Goal: Information Seeking & Learning: Check status

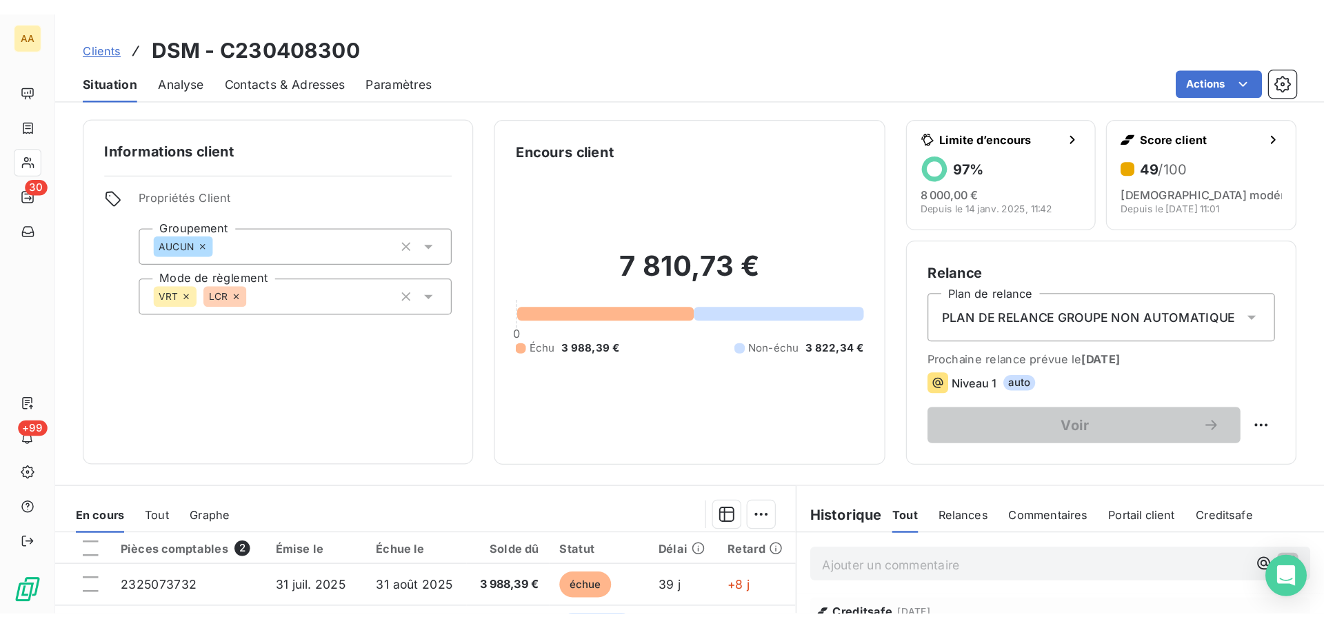
scroll to position [138, 0]
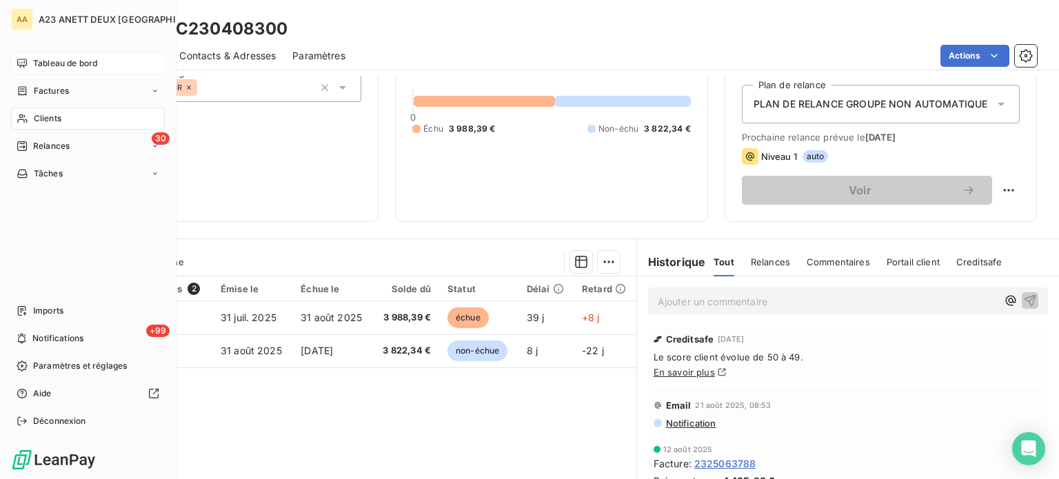
click at [58, 67] on span "Tableau de bord" at bounding box center [65, 63] width 64 height 12
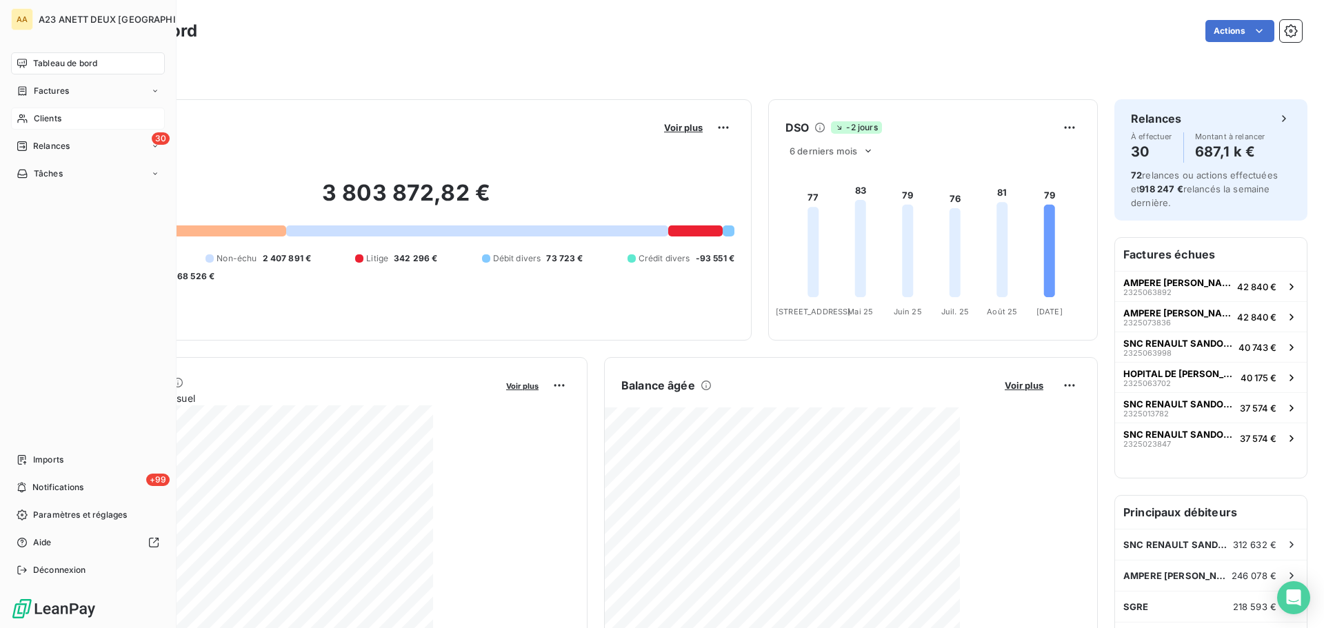
click at [50, 123] on span "Clients" at bounding box center [48, 118] width 28 height 12
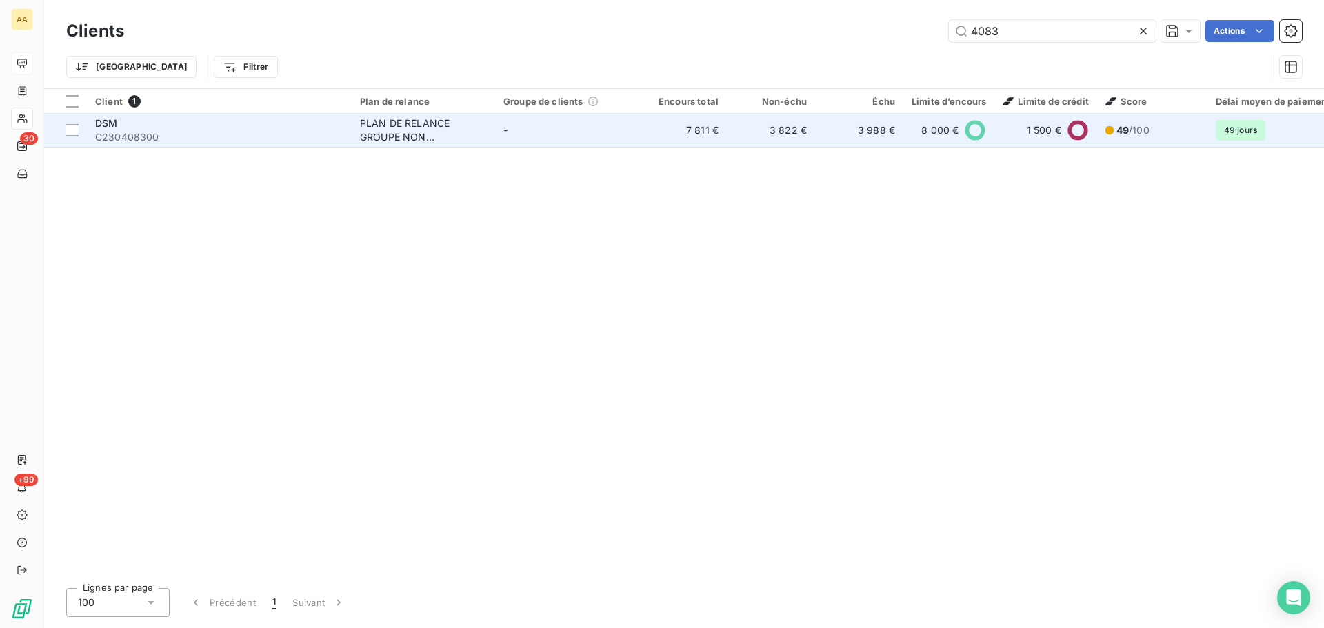
click at [196, 130] on span "C230408300" at bounding box center [219, 137] width 248 height 14
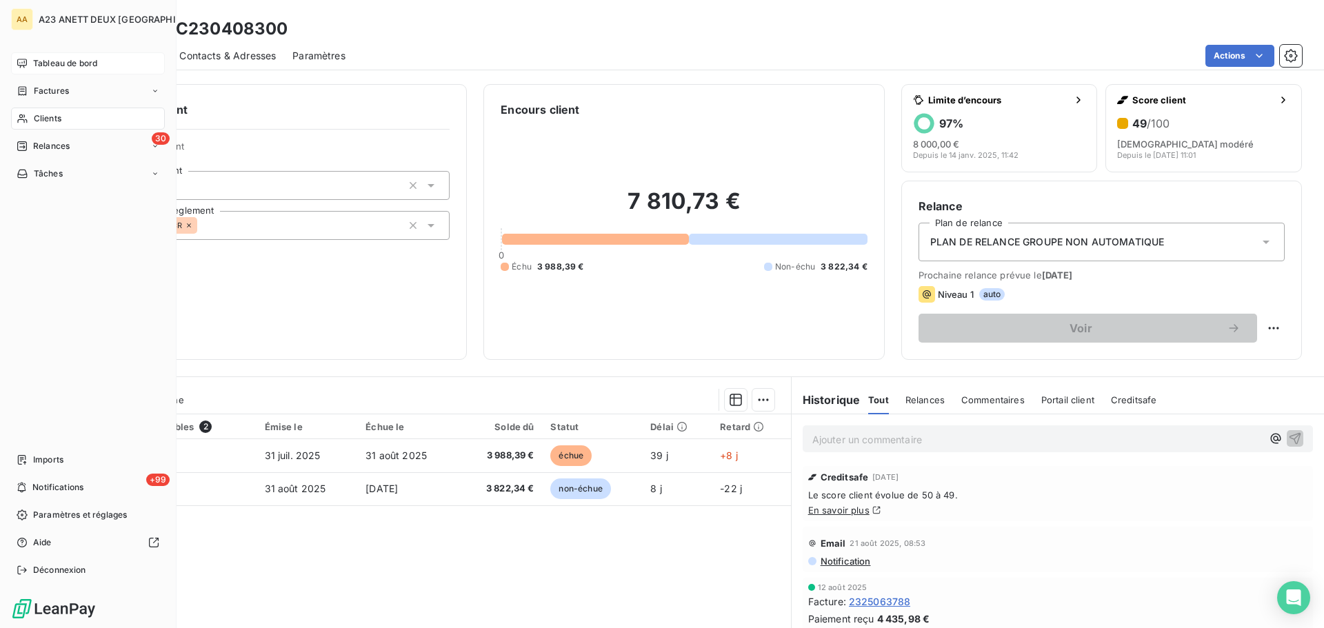
click at [40, 119] on span "Clients" at bounding box center [48, 118] width 28 height 12
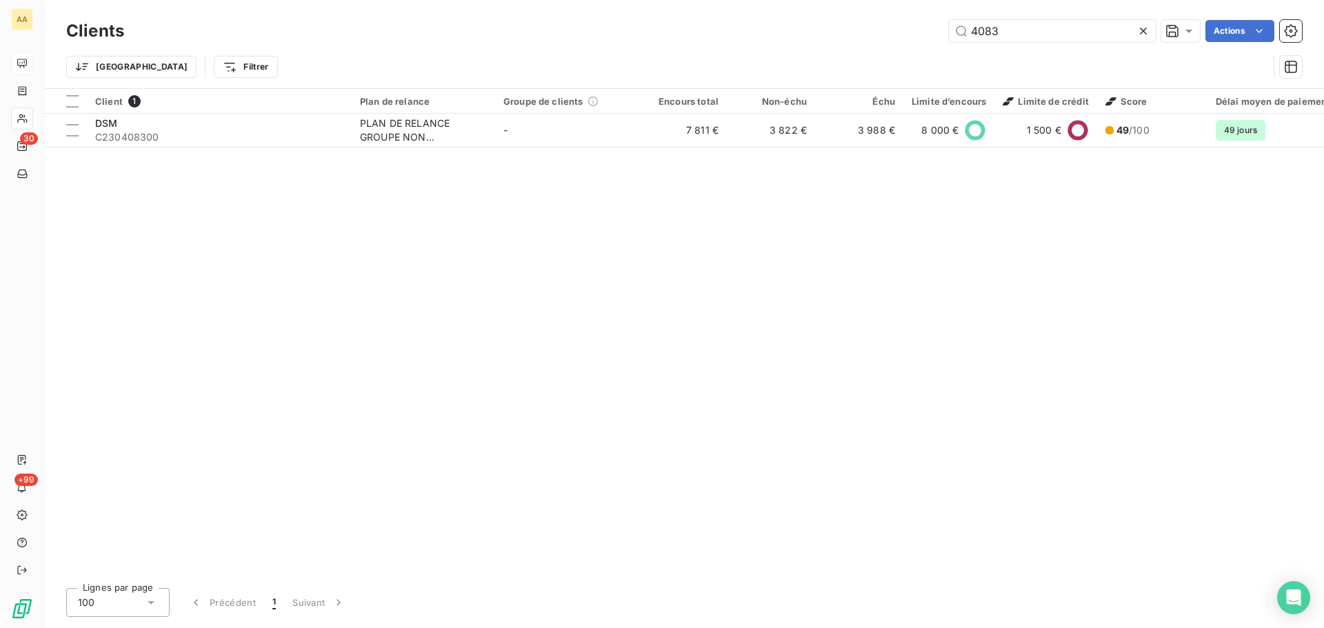
drag, startPoint x: 997, startPoint y: 36, endPoint x: 849, endPoint y: 37, distance: 147.6
click at [857, 38] on div "4083 Actions" at bounding box center [721, 31] width 1161 height 22
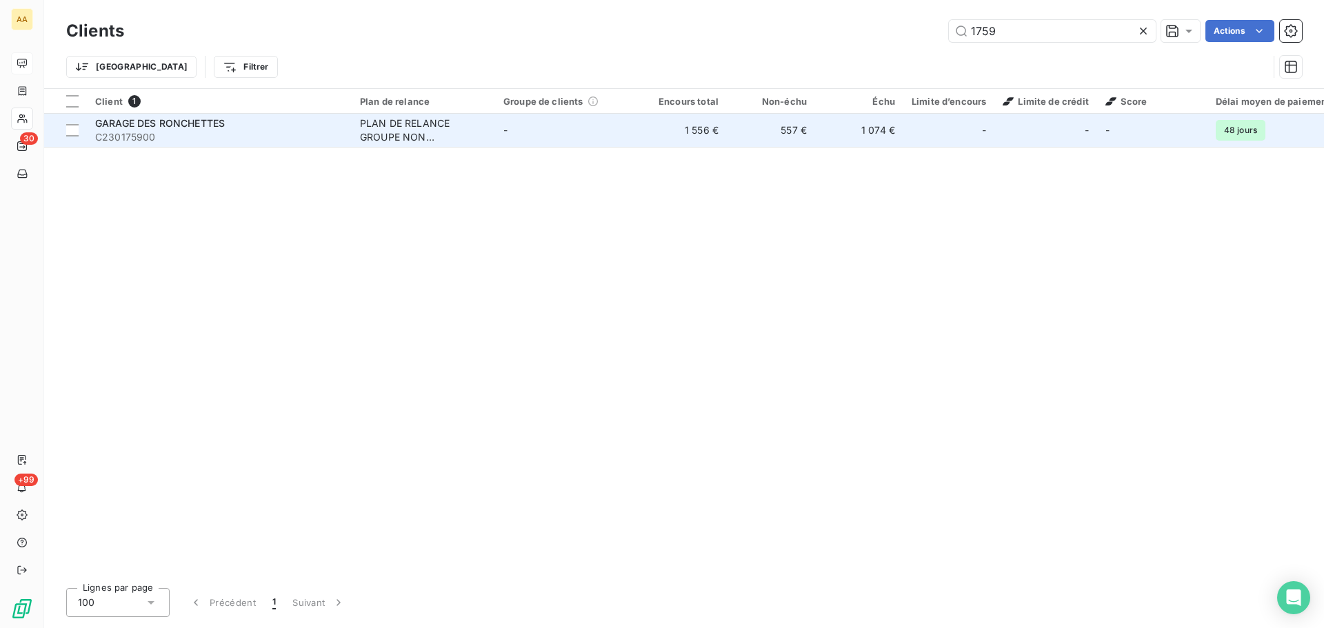
type input "1759"
click at [240, 141] on span "C230175900" at bounding box center [219, 137] width 248 height 14
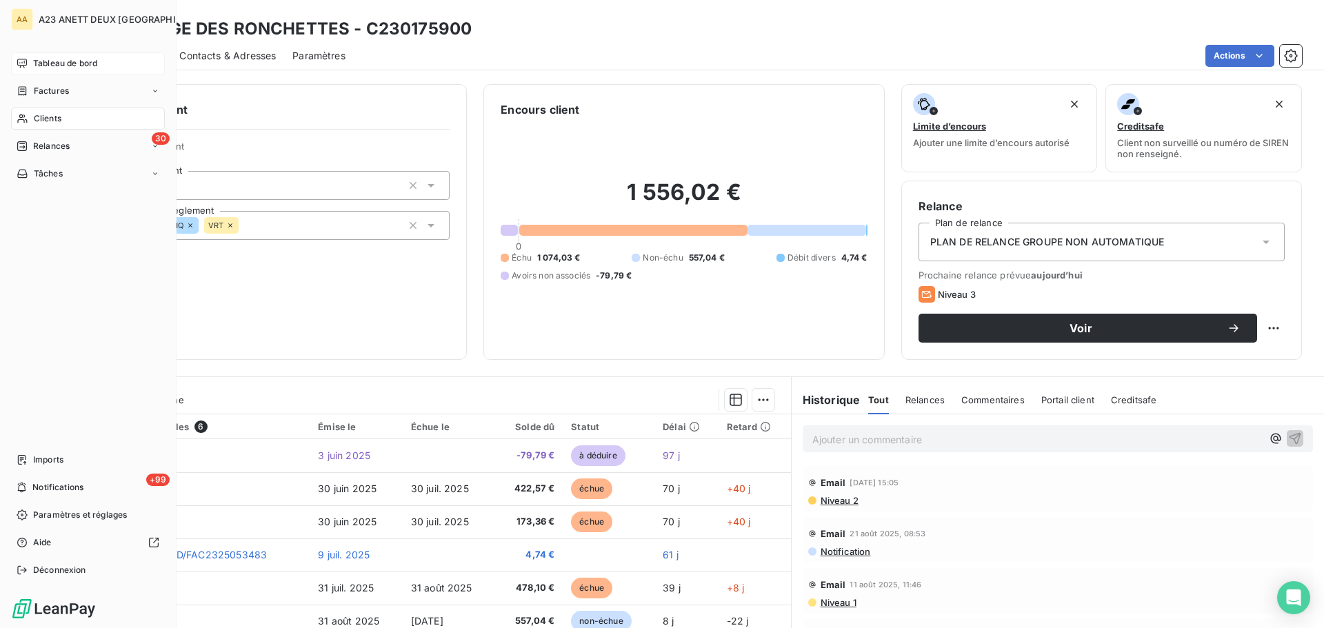
drag, startPoint x: 37, startPoint y: 114, endPoint x: 94, endPoint y: 119, distance: 58.1
click at [39, 114] on span "Clients" at bounding box center [48, 118] width 28 height 12
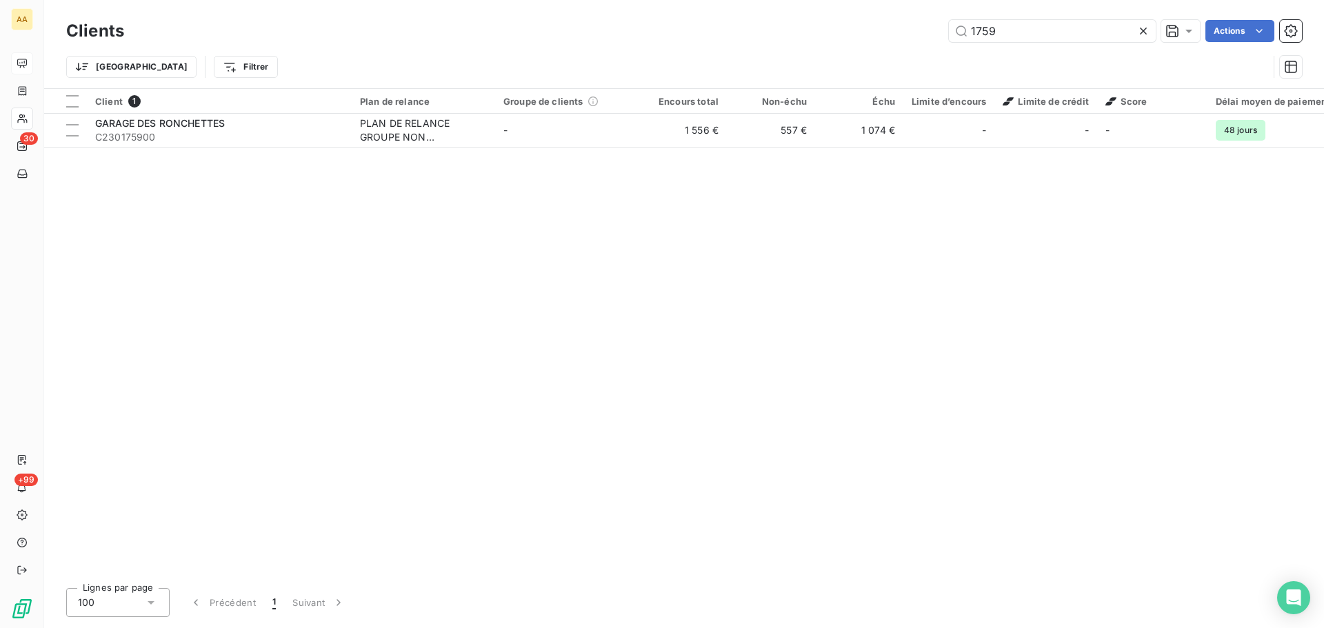
drag, startPoint x: 1003, startPoint y: 34, endPoint x: 899, endPoint y: 21, distance: 105.0
click at [899, 21] on div "1759 Actions" at bounding box center [721, 31] width 1161 height 22
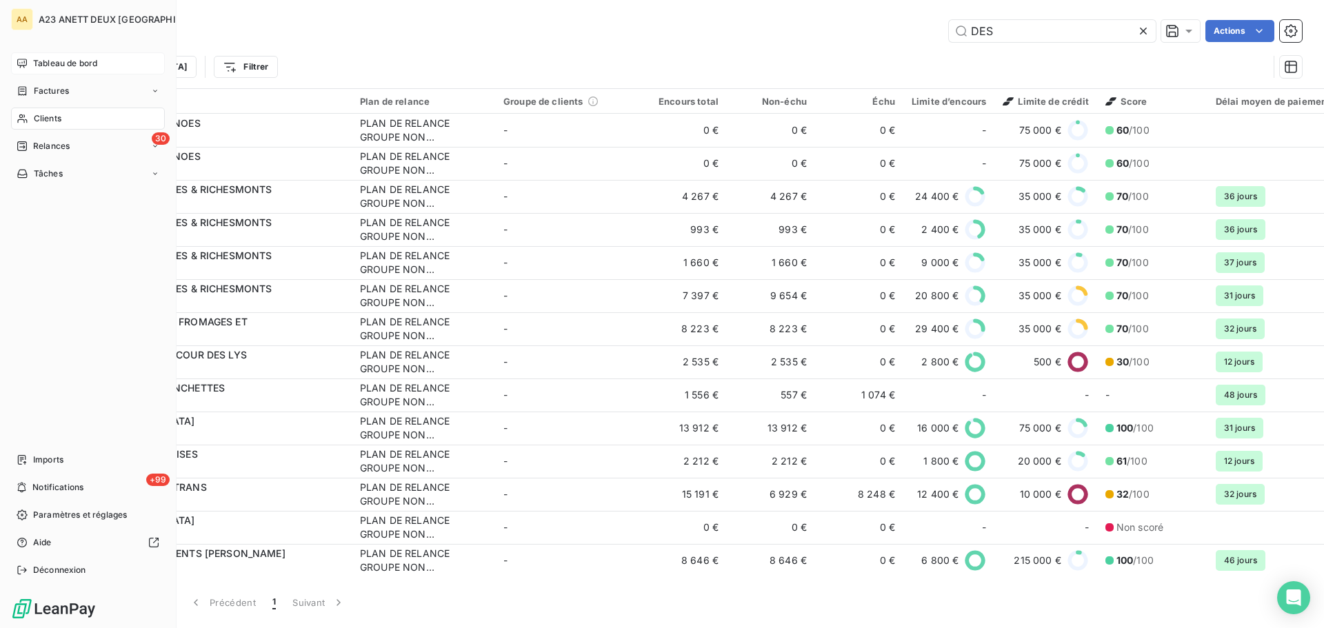
click at [43, 122] on span "Clients" at bounding box center [48, 118] width 28 height 12
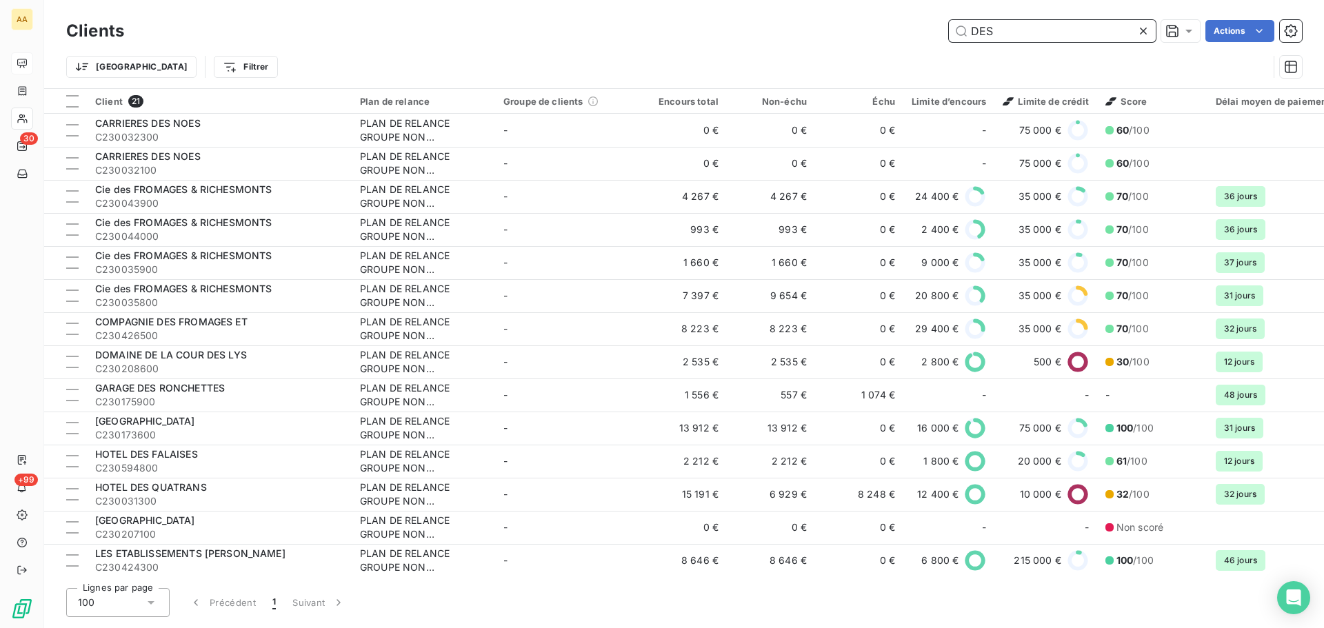
drag, startPoint x: 982, startPoint y: 40, endPoint x: 894, endPoint y: 50, distance: 88.8
click at [897, 50] on div "Clients DES Actions Trier Filtrer" at bounding box center [684, 53] width 1236 height 72
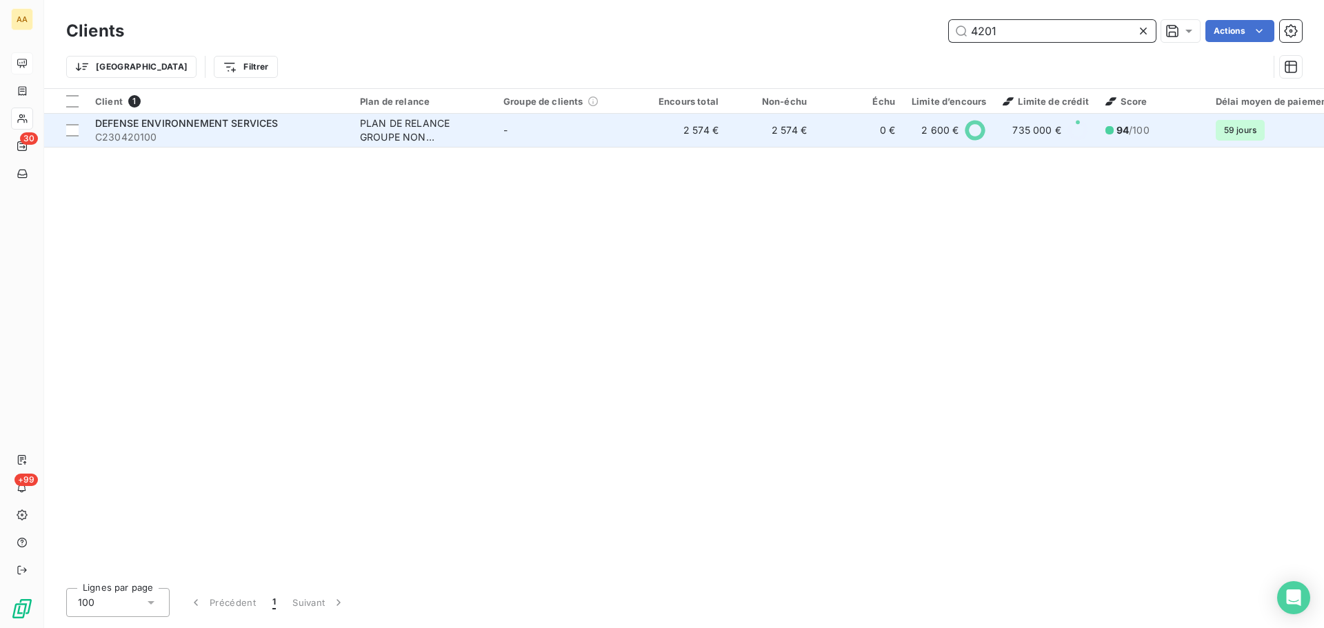
type input "4201"
click at [203, 134] on span "C230420100" at bounding box center [219, 137] width 248 height 14
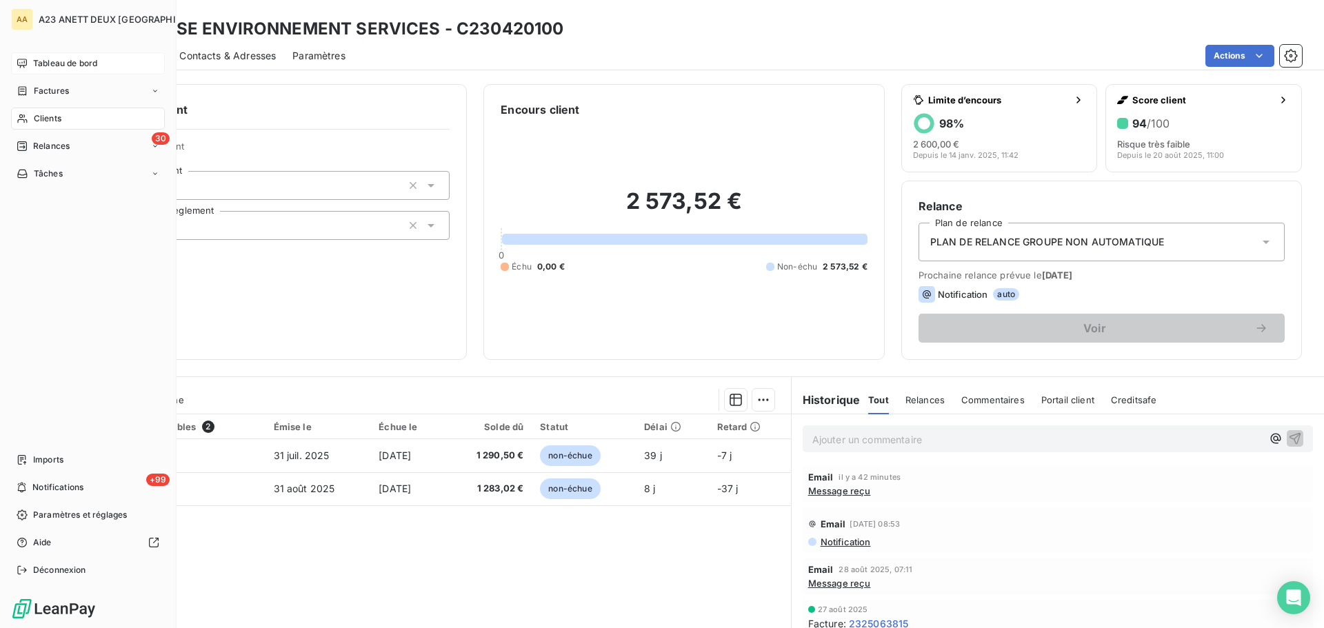
click at [41, 119] on span "Clients" at bounding box center [48, 118] width 28 height 12
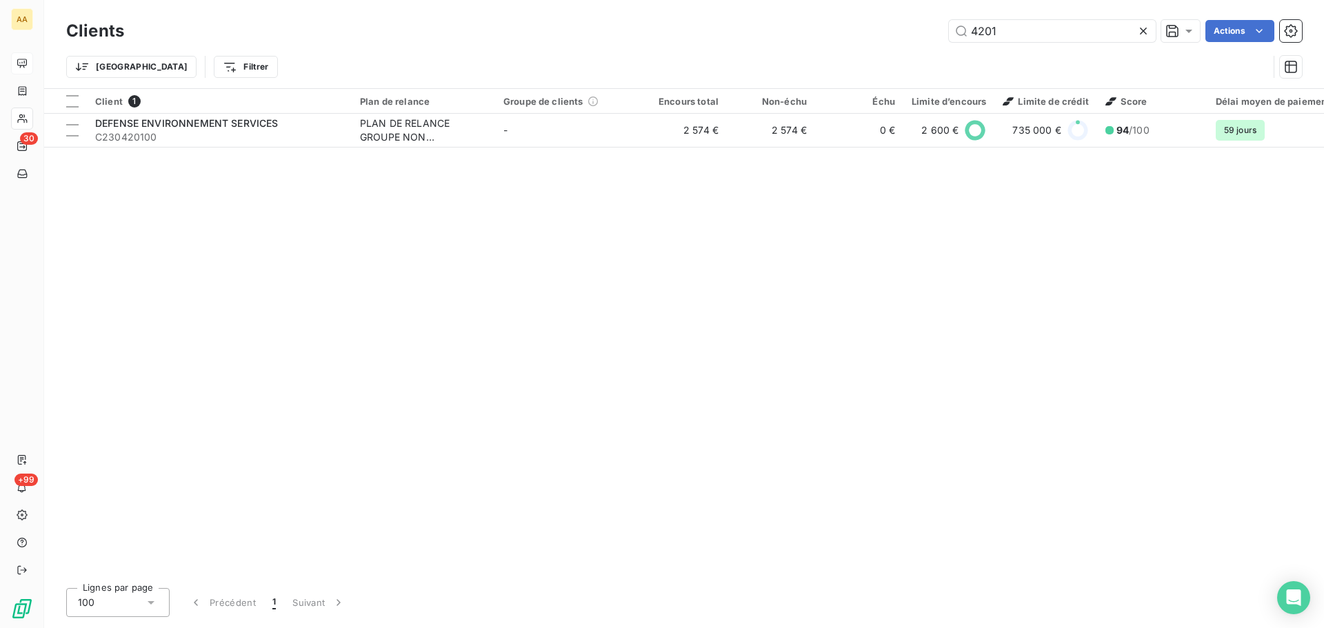
drag, startPoint x: 1011, startPoint y: 41, endPoint x: 922, endPoint y: 40, distance: 89.0
click at [922, 40] on div "4201 Actions" at bounding box center [721, 31] width 1161 height 22
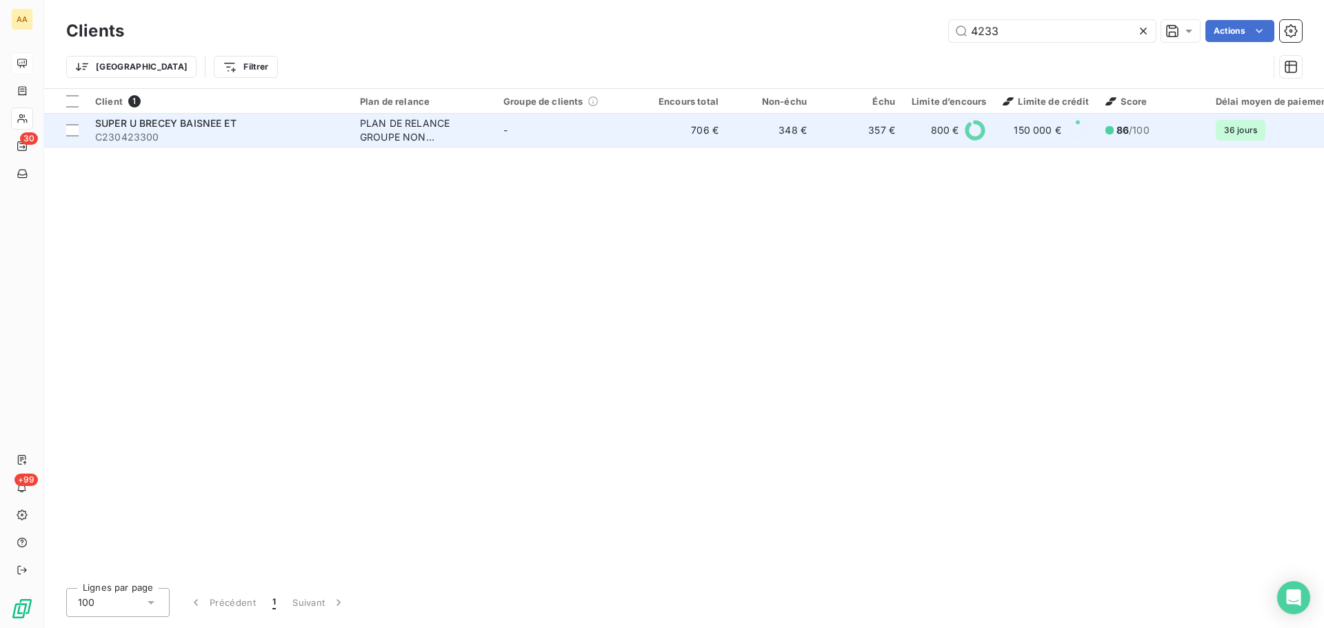
type input "4233"
click at [250, 129] on div "SUPER U BRECEY BAISNEE ET" at bounding box center [219, 124] width 248 height 14
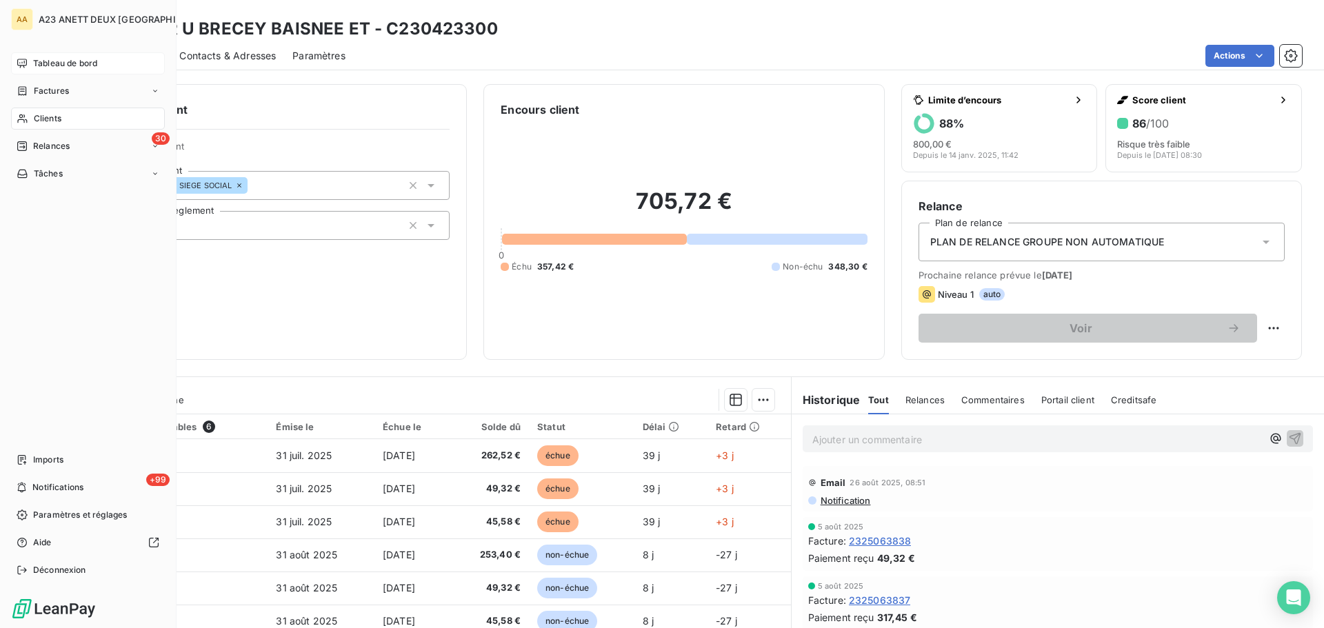
click at [54, 69] on div "Tableau de bord" at bounding box center [88, 63] width 154 height 22
